Goal: Task Accomplishment & Management: Complete application form

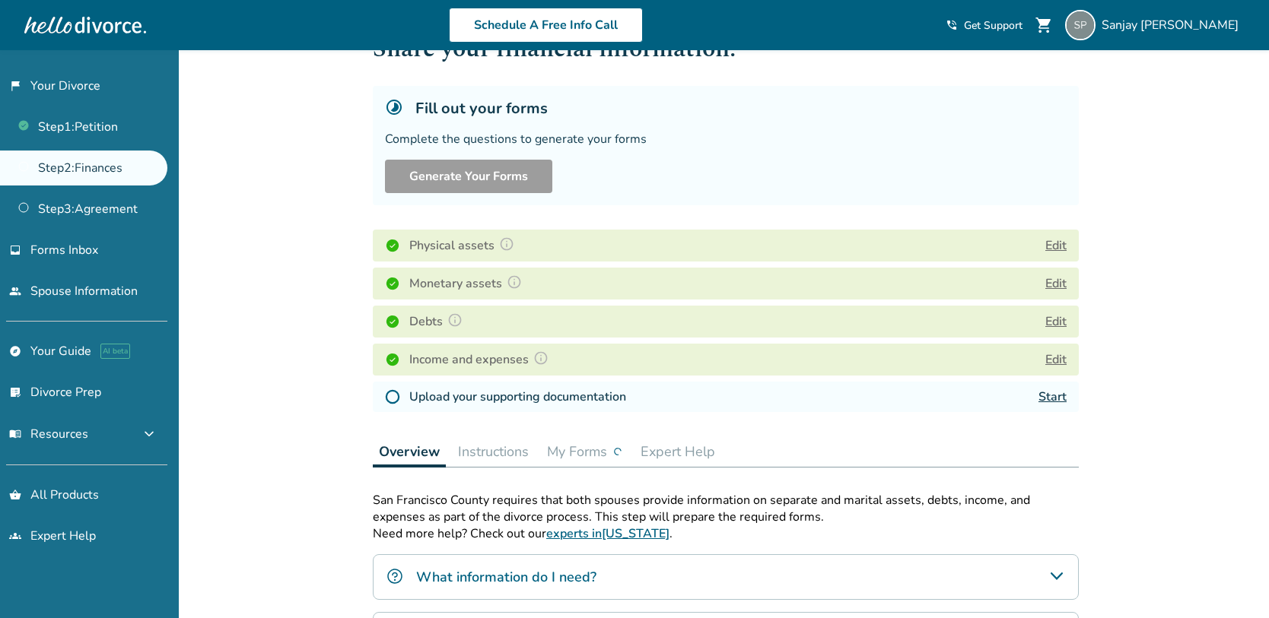
scroll to position [68, 0]
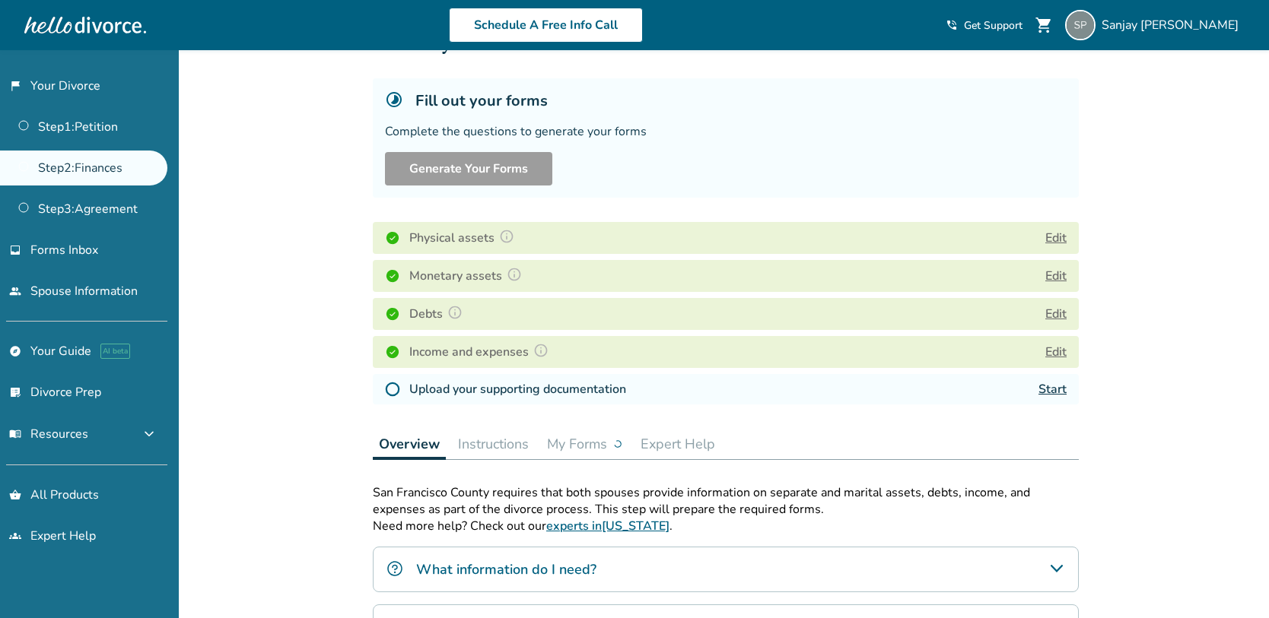
click at [1049, 386] on link "Start" at bounding box center [1052, 389] width 28 height 17
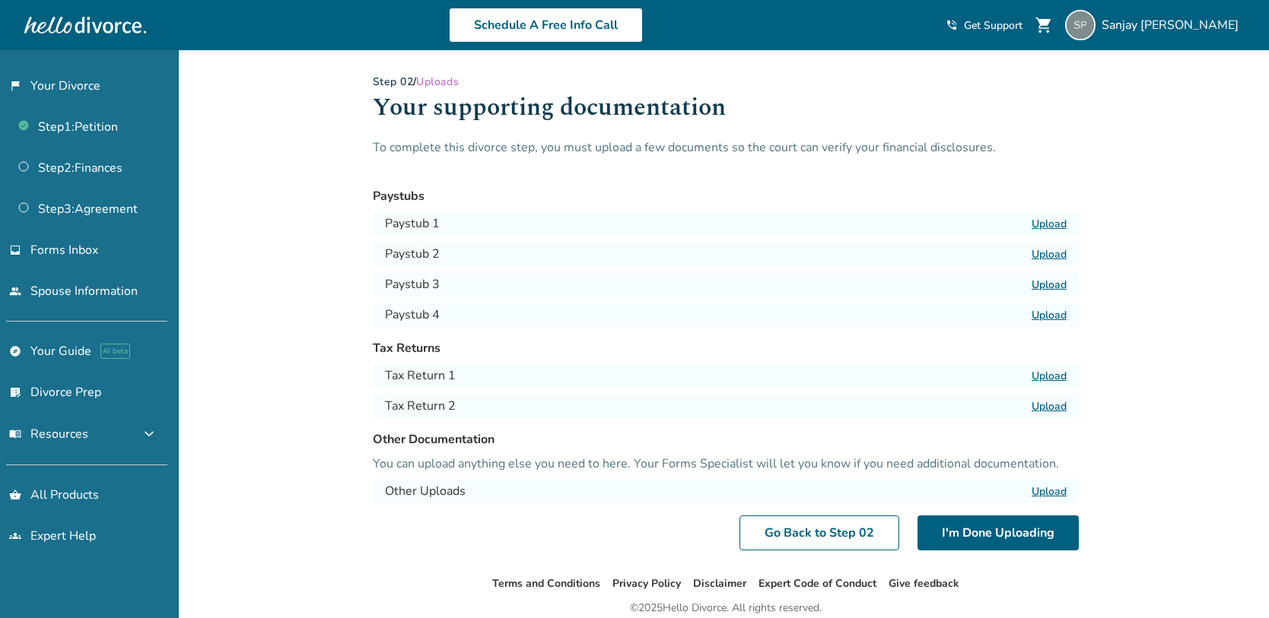
click at [1052, 221] on label "Upload" at bounding box center [1049, 224] width 35 height 14
click at [0, 0] on input "Upload" at bounding box center [0, 0] width 0 height 0
click at [1054, 221] on label "Upload" at bounding box center [1049, 224] width 35 height 14
click at [0, 0] on input "Upload" at bounding box center [0, 0] width 0 height 0
click at [1046, 249] on label "Upload" at bounding box center [1049, 254] width 35 height 14
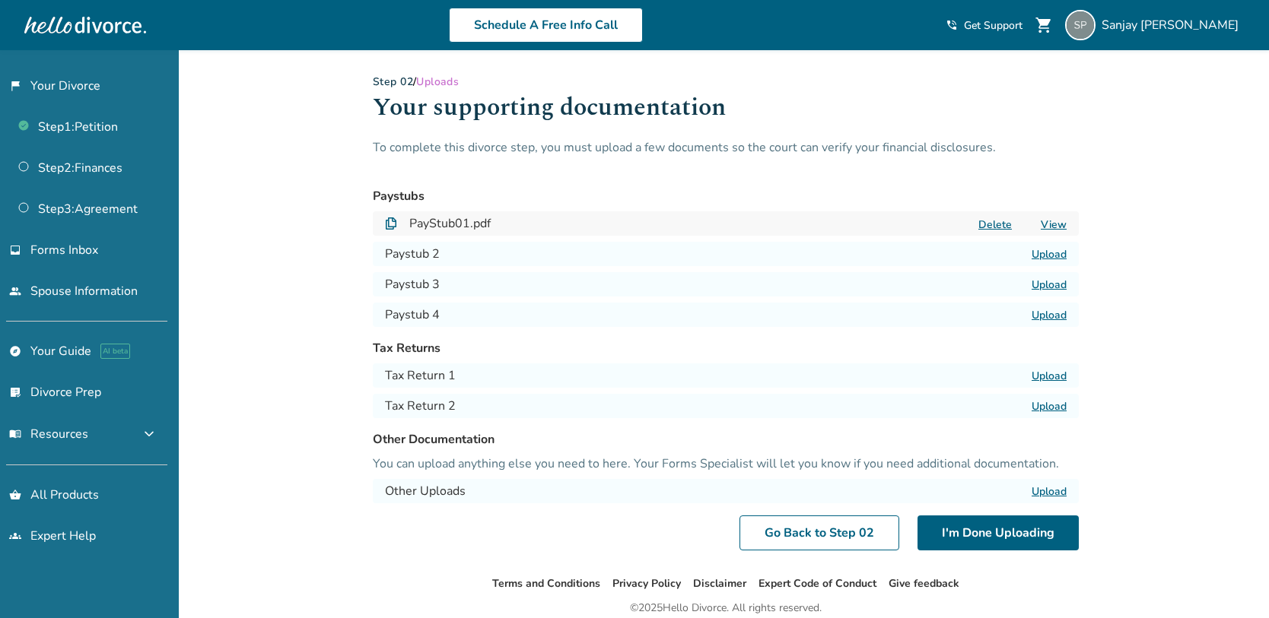
click at [0, 0] on input "Upload" at bounding box center [0, 0] width 0 height 0
click at [1051, 371] on label "Upload" at bounding box center [1049, 376] width 35 height 14
click at [0, 0] on input "Upload" at bounding box center [0, 0] width 0 height 0
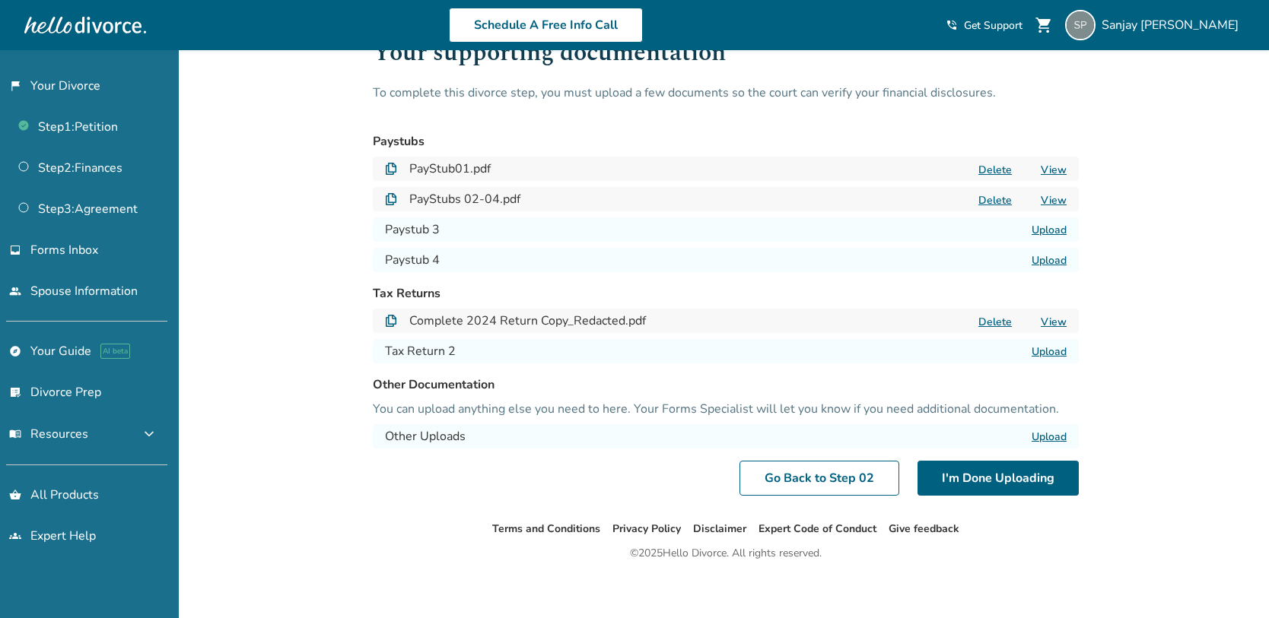
scroll to position [59, 0]
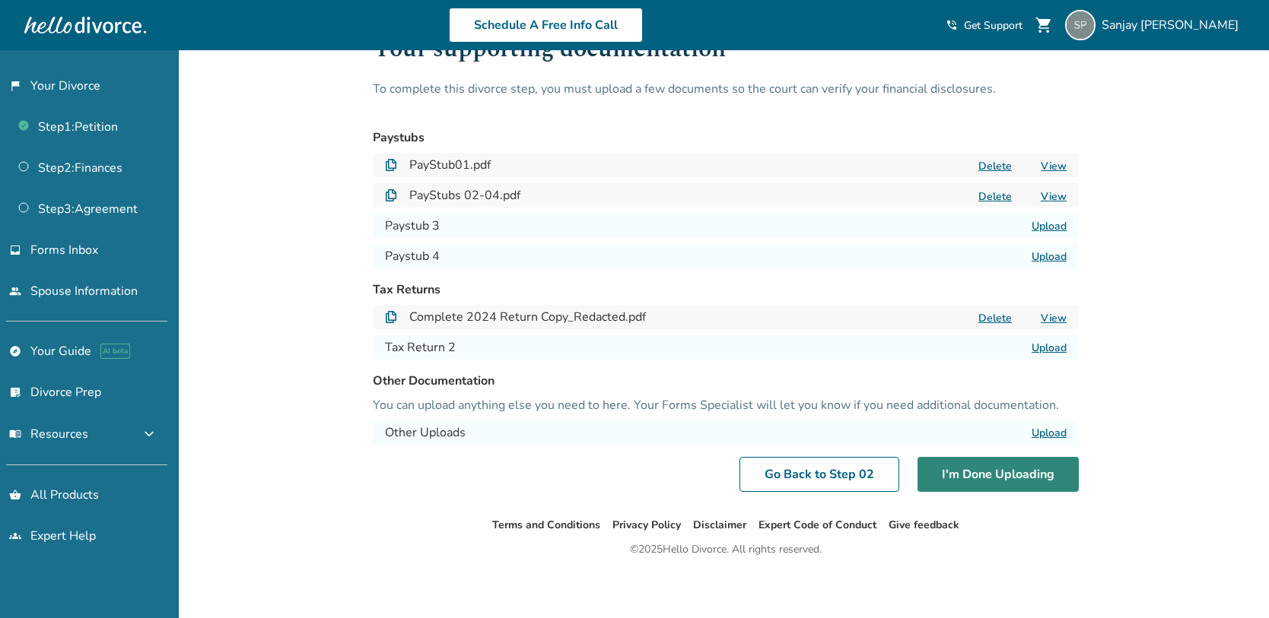
click at [976, 472] on button "I'm Done Uploading" at bounding box center [997, 474] width 161 height 35
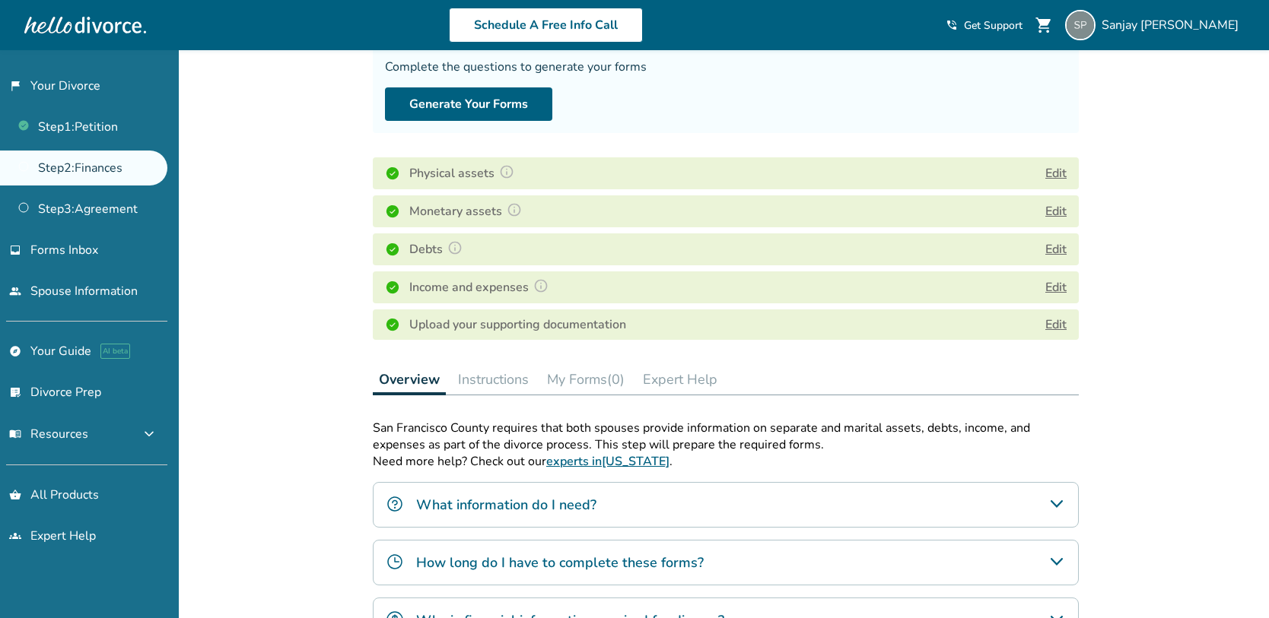
scroll to position [135, 0]
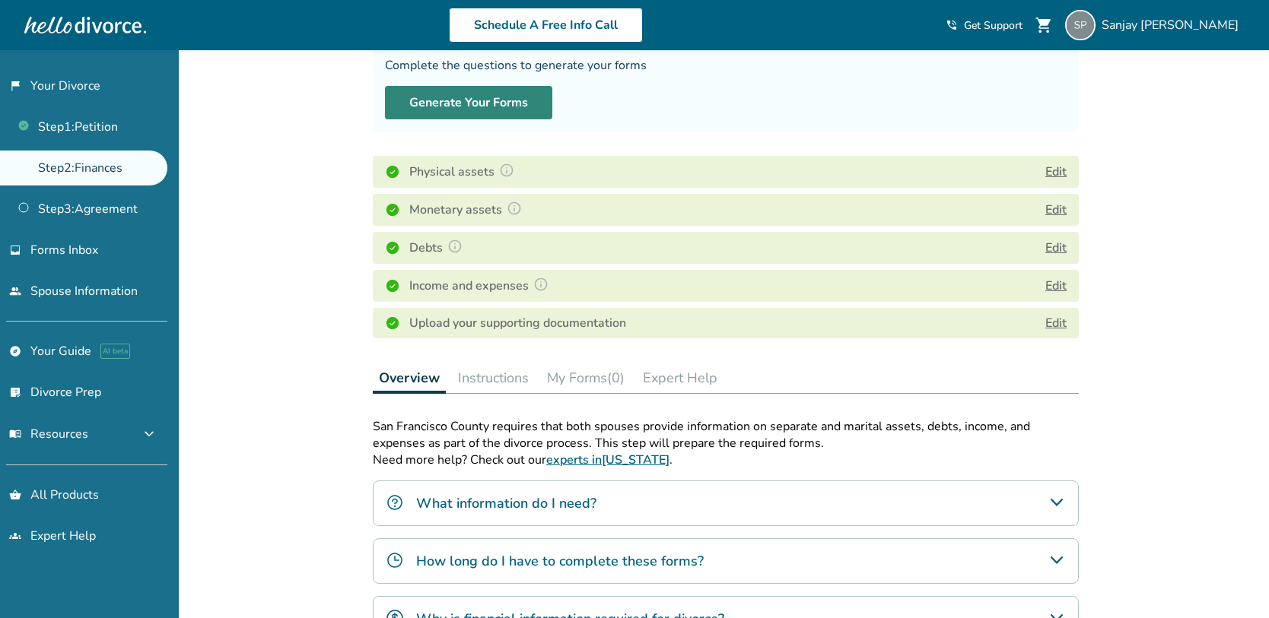
click at [469, 103] on button "Generate Your Forms" at bounding box center [468, 102] width 167 height 33
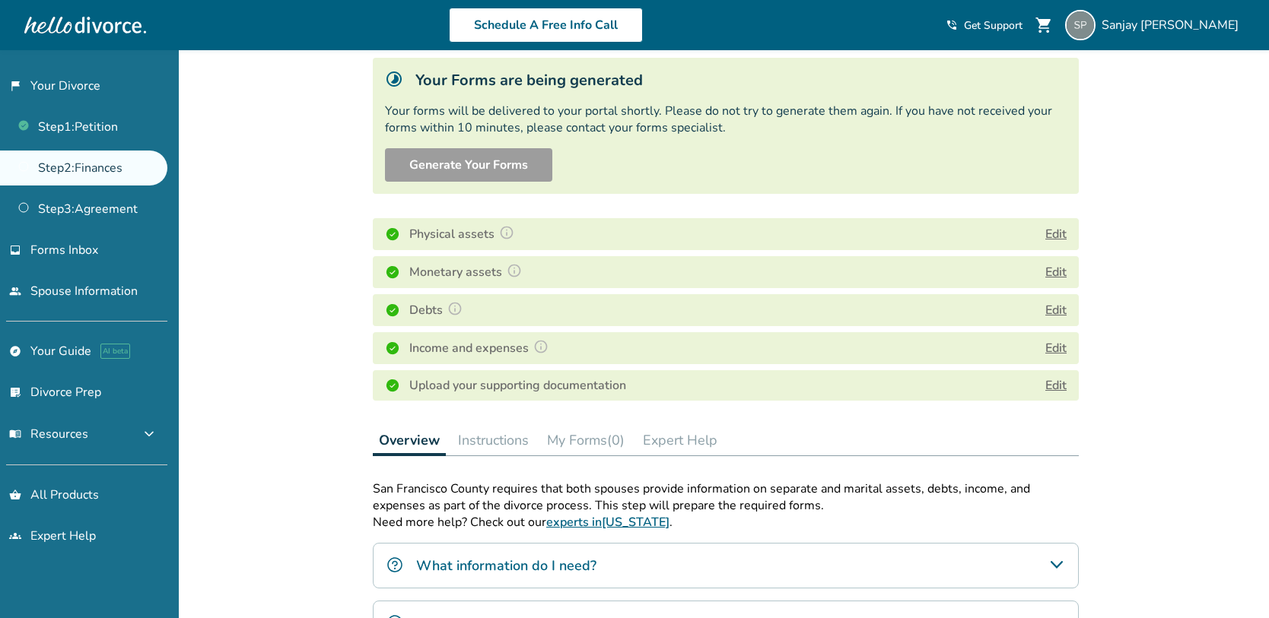
scroll to position [80, 0]
